Goal: Task Accomplishment & Management: Manage account settings

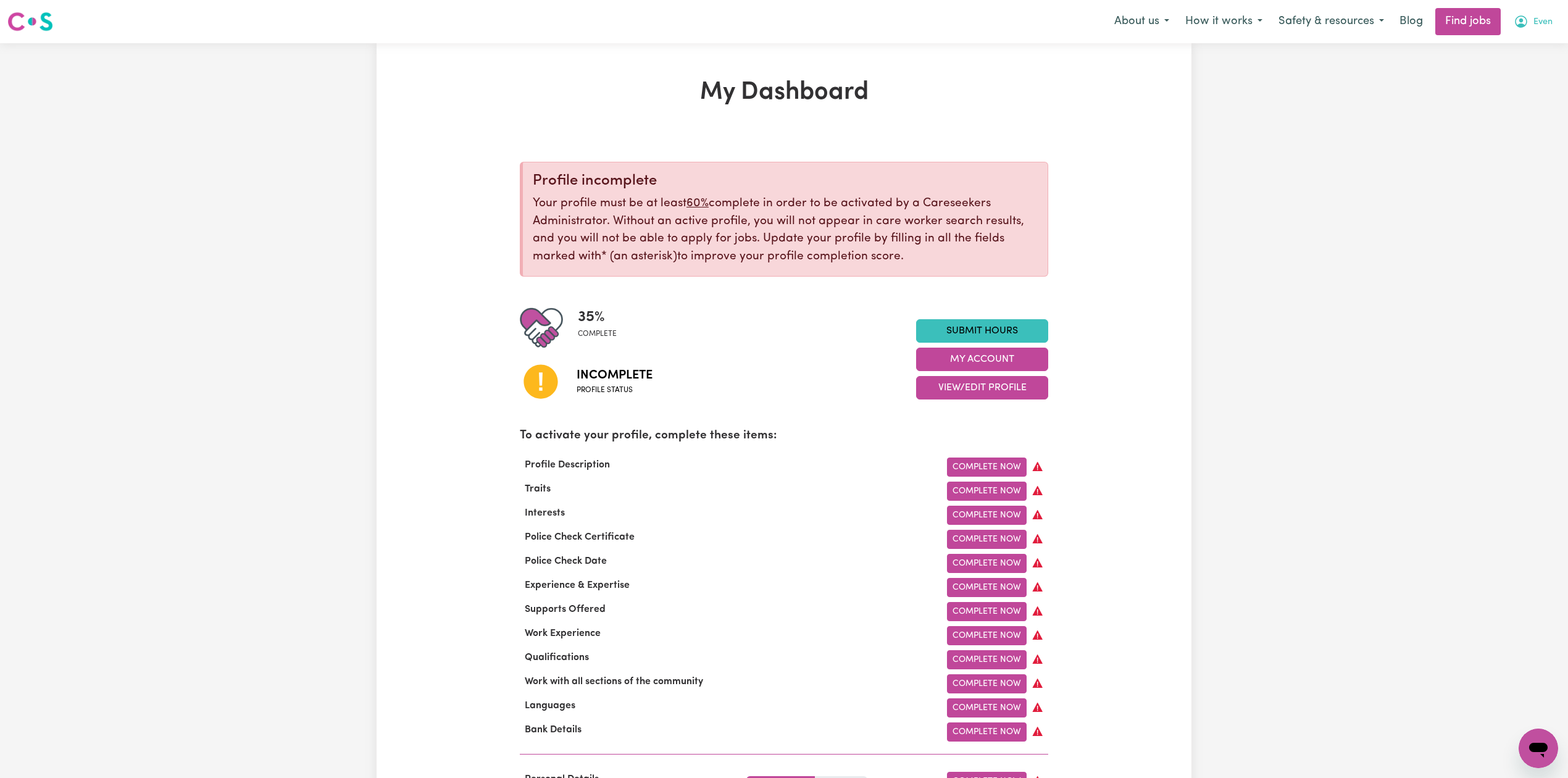
click at [1520, 10] on button "Even" at bounding box center [1533, 22] width 55 height 26
click at [1496, 85] on link "Logout" at bounding box center [1510, 94] width 97 height 24
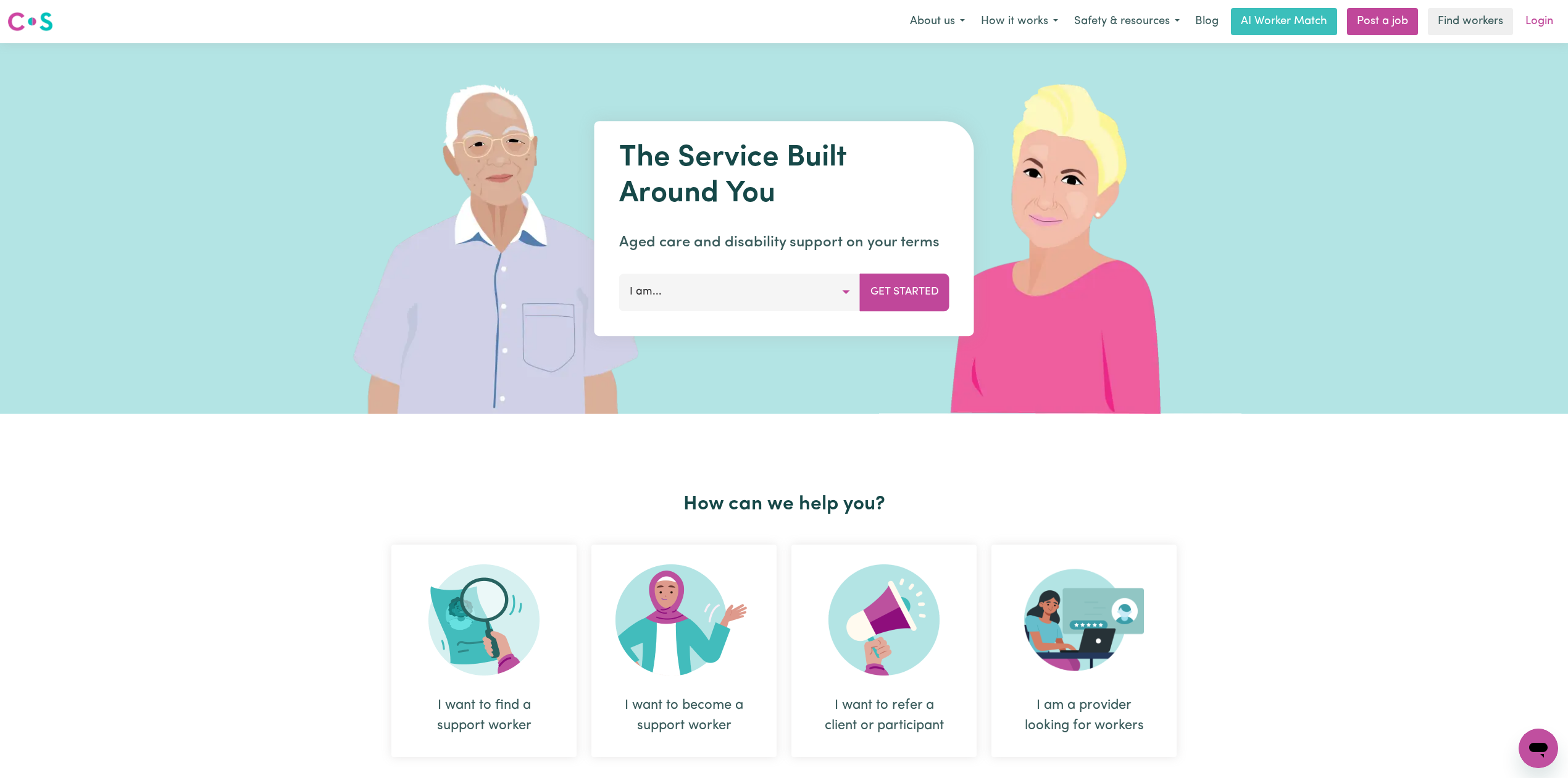
click at [1556, 25] on link "Login" at bounding box center [1539, 22] width 43 height 27
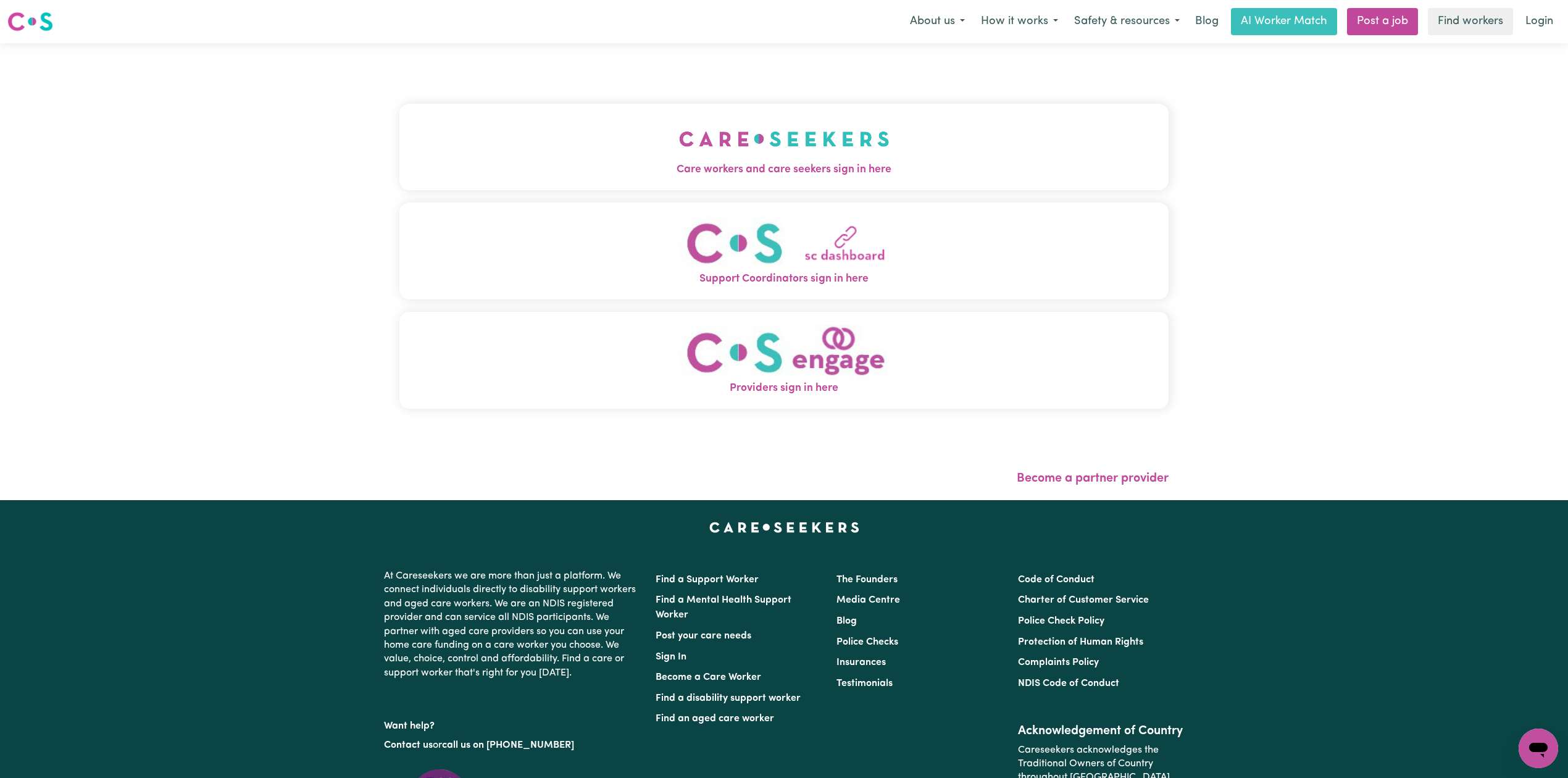
click at [911, 142] on button "Care workers and care seekers sign in here" at bounding box center [784, 146] width 769 height 86
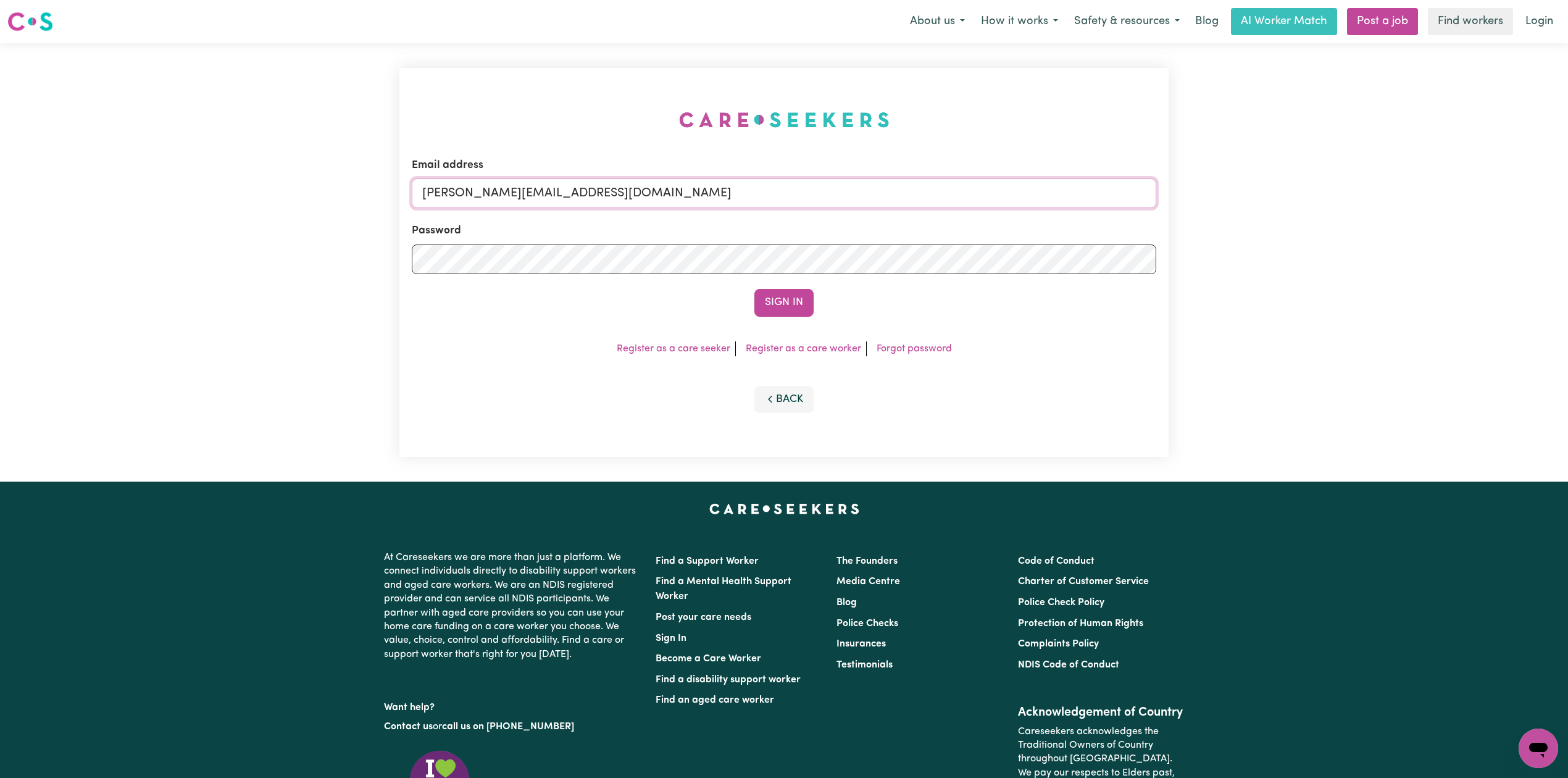
click at [722, 183] on input "[PERSON_NAME][EMAIL_ADDRESS][DOMAIN_NAME]" at bounding box center [784, 192] width 745 height 30
drag, startPoint x: 485, startPoint y: 191, endPoint x: 874, endPoint y: 207, distance: 389.3
click at [873, 206] on input "Superuser~[EMAIL_ADDRESS][DOMAIN_NAME]" at bounding box center [784, 192] width 745 height 30
type input "Superuser~[EMAIL_ADDRESS][DOMAIN_NAME]"
click at [785, 287] on form "Email address Superuser~[EMAIL_ADDRESS][DOMAIN_NAME] Password Sign In" at bounding box center [784, 236] width 745 height 159
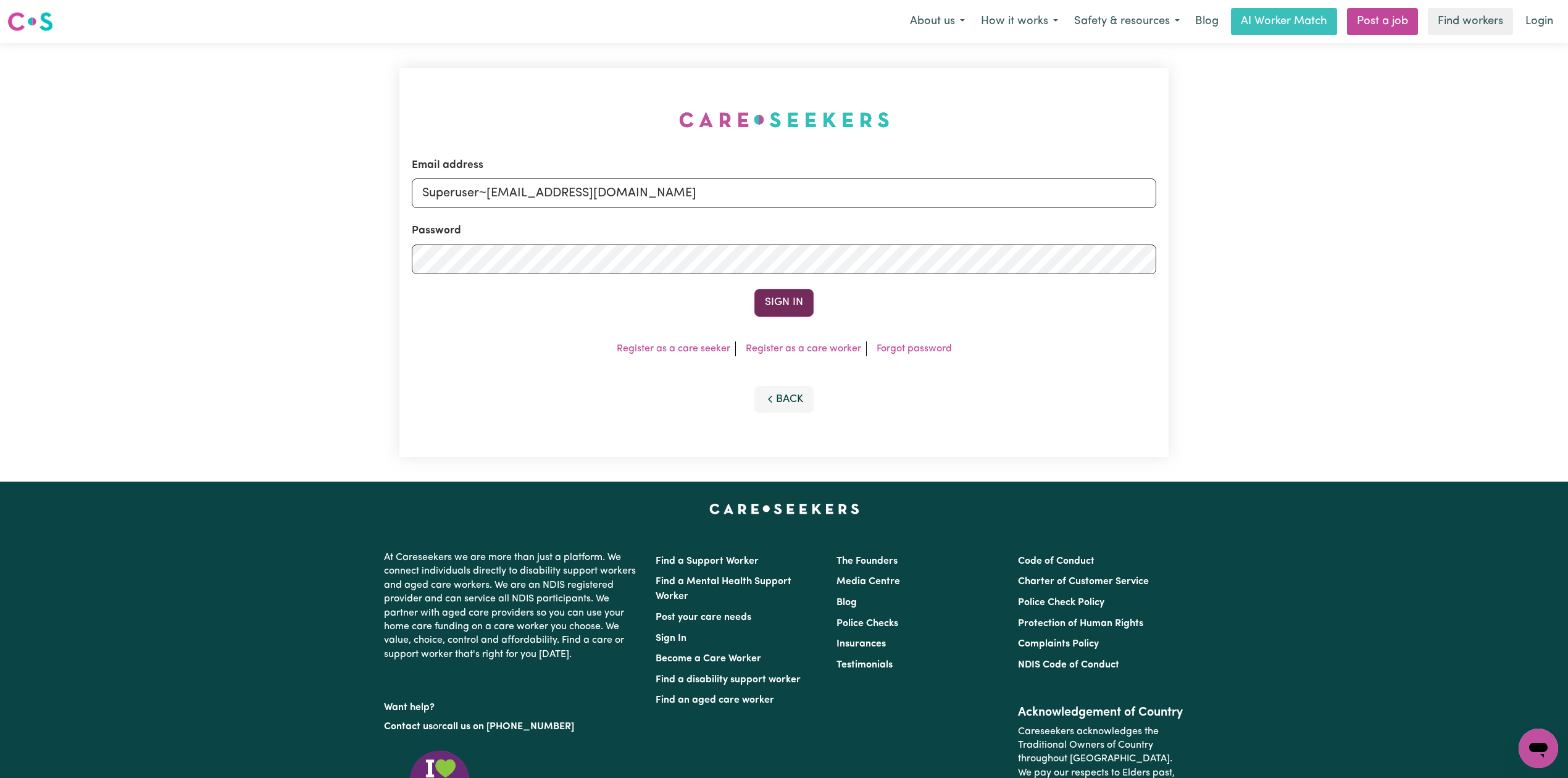
click at [782, 304] on button "Sign In" at bounding box center [784, 302] width 59 height 27
